Goal: Entertainment & Leisure: Consume media (video, audio)

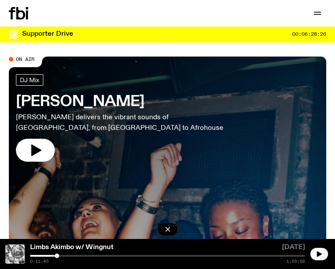
scroll to position [7, 0]
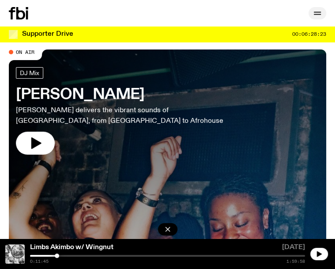
click at [316, 14] on icon "button" at bounding box center [317, 13] width 11 height 11
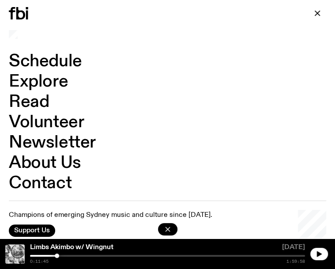
click at [64, 57] on link "Schedule" at bounding box center [45, 61] width 73 height 17
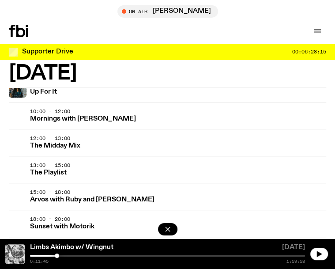
scroll to position [1369, 0]
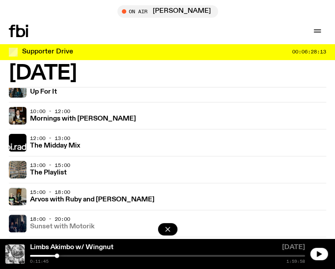
click at [77, 226] on h3 "Sunset with Motorik" at bounding box center [62, 226] width 64 height 7
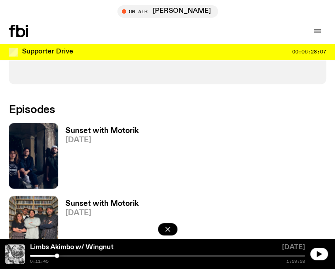
scroll to position [459, 0]
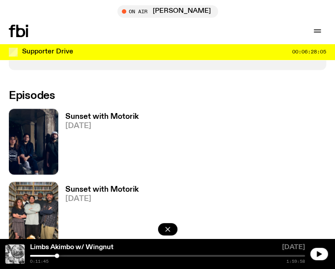
click at [91, 116] on h3 "Sunset with Motorik" at bounding box center [101, 116] width 73 height 7
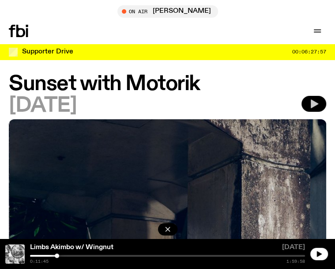
click at [314, 105] on icon "button" at bounding box center [314, 103] width 7 height 9
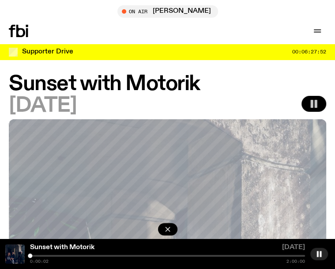
click at [36, 255] on div at bounding box center [167, 255] width 275 height 2
click at [42, 255] on div at bounding box center [167, 255] width 275 height 2
click at [61, 255] on div at bounding box center [167, 255] width 275 height 2
click at [125, 255] on div at bounding box center [167, 255] width 275 height 2
click at [133, 255] on div at bounding box center [167, 255] width 275 height 2
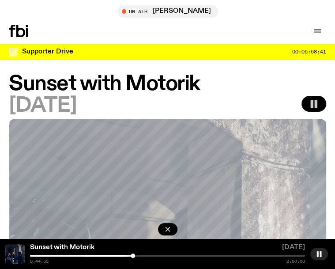
click at [140, 255] on div at bounding box center [167, 255] width 275 height 2
click at [148, 254] on div at bounding box center [167, 255] width 275 height 2
